Goal: Find specific page/section: Find specific page/section

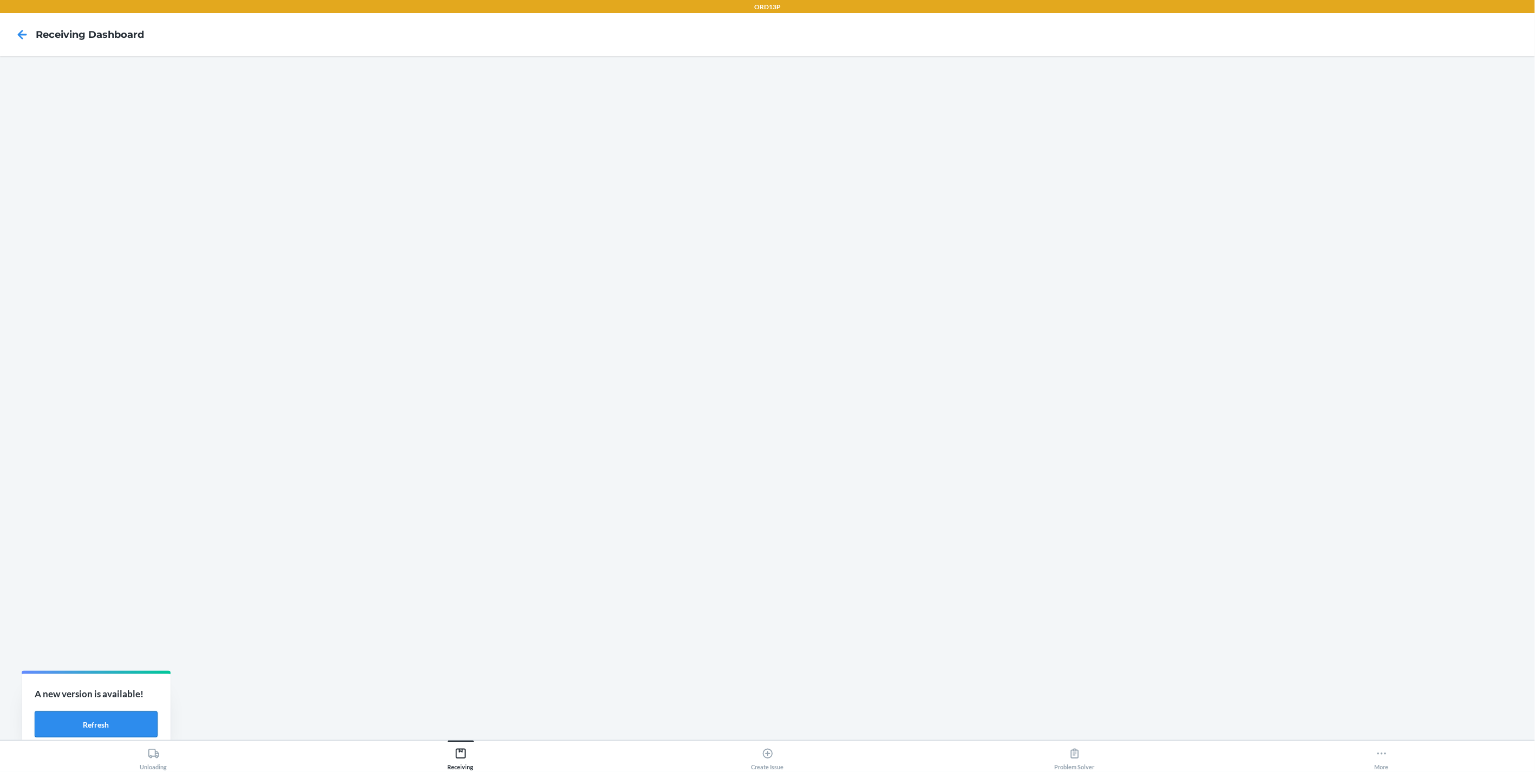
click at [122, 725] on button "Refresh" at bounding box center [96, 725] width 123 height 26
click at [462, 753] on icon at bounding box center [461, 754] width 12 height 12
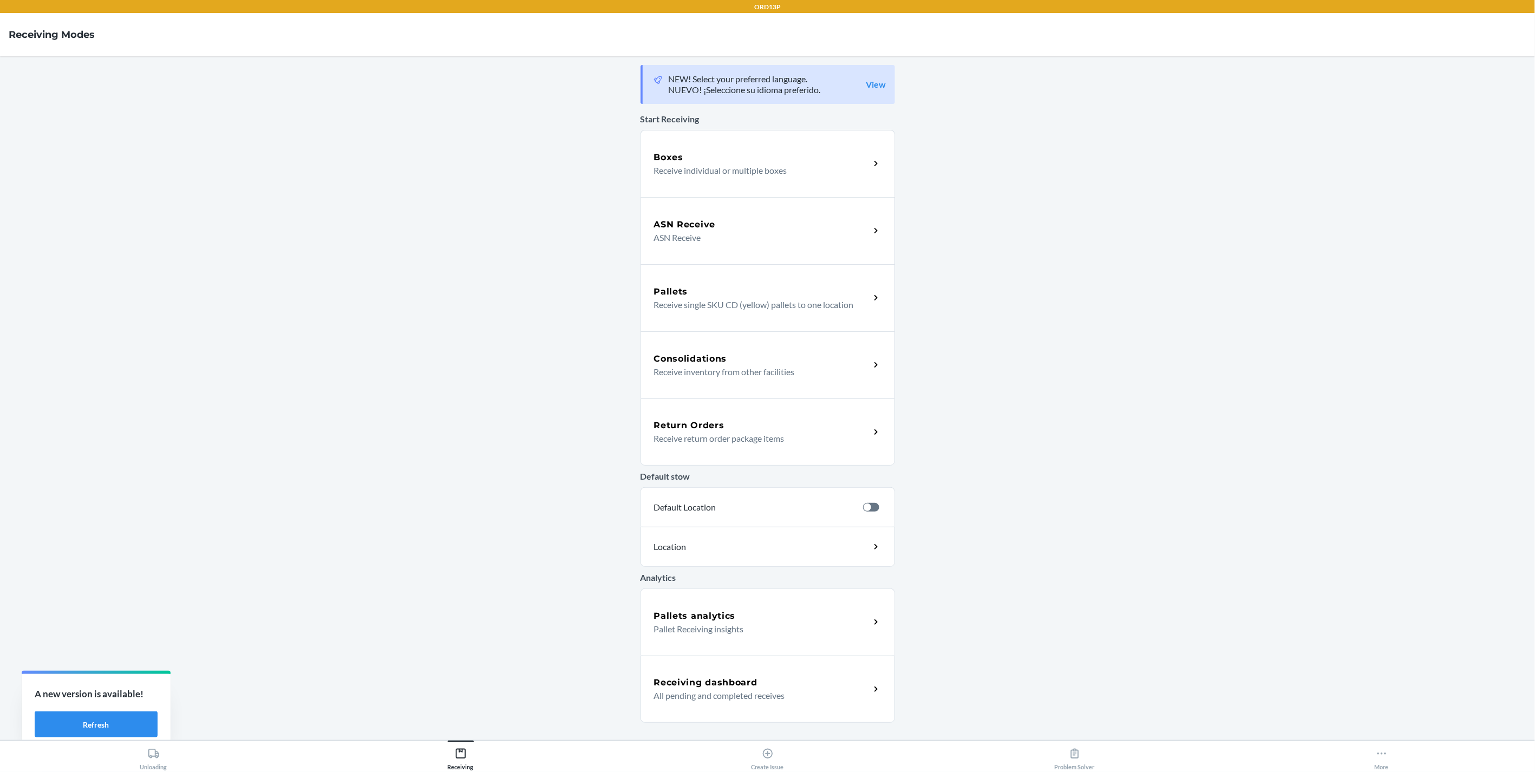
click at [771, 684] on div "Receiving dashboard" at bounding box center [762, 682] width 216 height 13
